Goal: Task Accomplishment & Management: Use online tool/utility

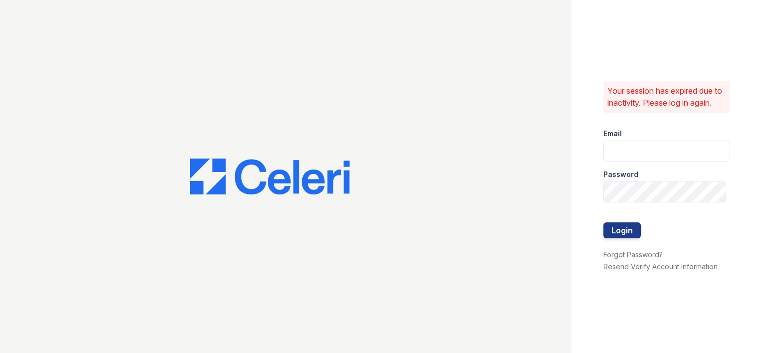
type input "[EMAIL_ADDRESS][DOMAIN_NAME]"
click at [615, 244] on div at bounding box center [667, 244] width 127 height 10
click at [618, 235] on button "Login" at bounding box center [622, 231] width 37 height 16
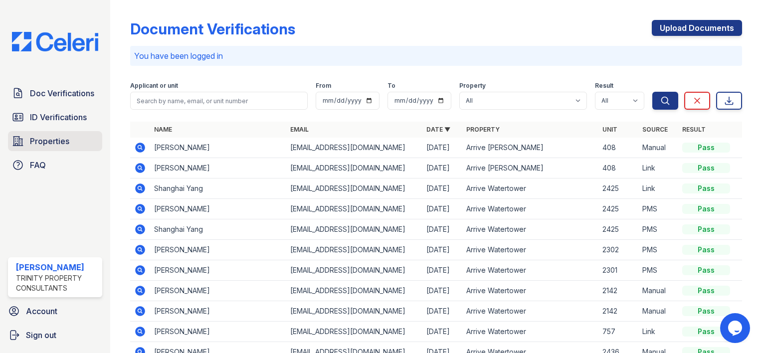
click at [28, 140] on link "Properties" at bounding box center [55, 141] width 94 height 20
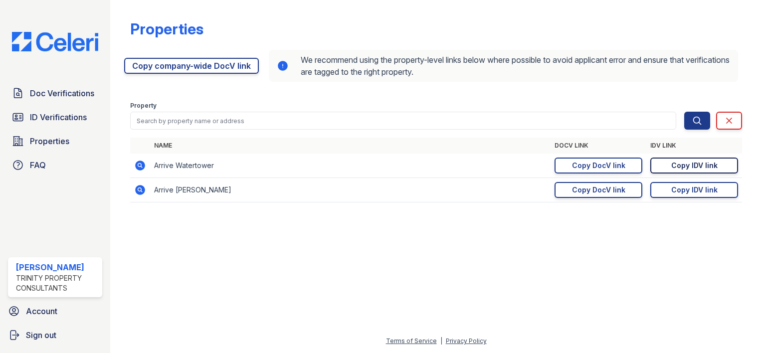
click at [679, 168] on div "Copy IDV link" at bounding box center [695, 166] width 46 height 10
